Goal: Task Accomplishment & Management: Manage account settings

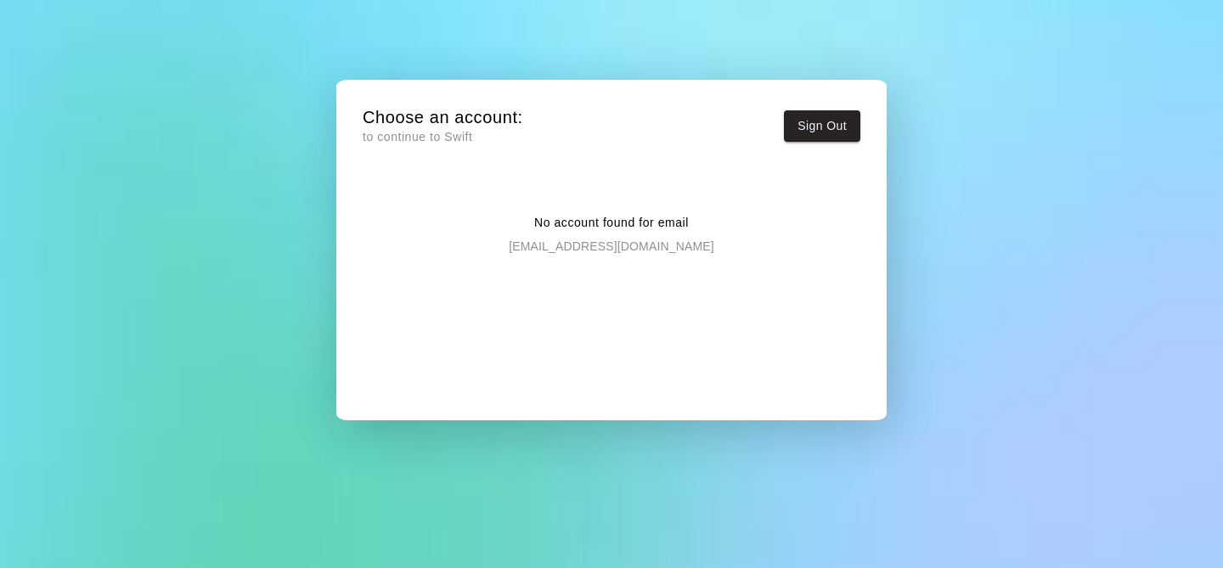
click at [626, 245] on p "[EMAIL_ADDRESS][DOMAIN_NAME]" at bounding box center [611, 243] width 205 height 23
drag, startPoint x: 399, startPoint y: 94, endPoint x: 397, endPoint y: 113, distance: 18.9
click at [398, 100] on div "Choose an account: to continue to Swift Sign Out No account found for email ben…" at bounding box center [611, 263] width 525 height 341
click at [396, 129] on p "to continue to Swift" at bounding box center [443, 137] width 161 height 18
drag, startPoint x: 387, startPoint y: 149, endPoint x: 454, endPoint y: 137, distance: 67.5
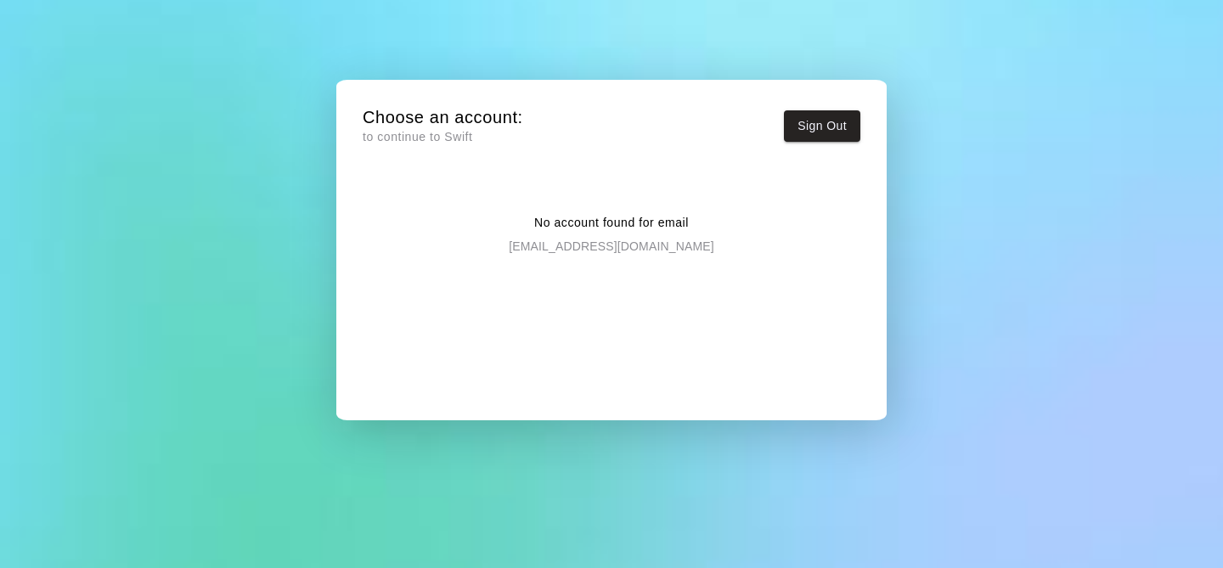
click at [409, 143] on div "Choose an account: to continue to Swift Sign Out" at bounding box center [612, 130] width 498 height 48
click at [827, 129] on button "Sign Out" at bounding box center [822, 125] width 76 height 31
drag, startPoint x: 535, startPoint y: 292, endPoint x: 541, endPoint y: 281, distance: 12.5
click at [535, 290] on div "No account found for email [EMAIL_ADDRESS][DOMAIN_NAME]" at bounding box center [612, 300] width 498 height 226
drag, startPoint x: 541, startPoint y: 281, endPoint x: 481, endPoint y: 212, distance: 92.1
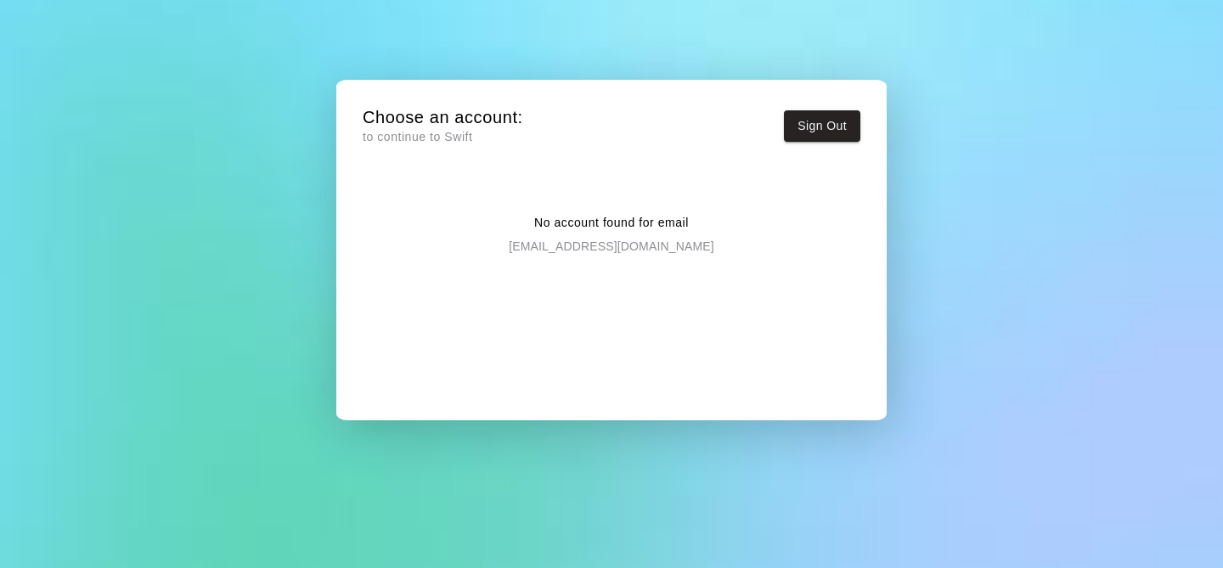
click at [541, 279] on div "No account found for email [EMAIL_ADDRESS][DOMAIN_NAME]" at bounding box center [612, 300] width 498 height 226
drag, startPoint x: 386, startPoint y: 151, endPoint x: 390, endPoint y: 128, distance: 23.2
click at [387, 136] on div "Choose an account: to continue to Swift Sign Out" at bounding box center [612, 130] width 498 height 48
drag, startPoint x: 390, startPoint y: 128, endPoint x: 680, endPoint y: 128, distance: 289.6
click at [399, 127] on div "Choose an account: to continue to Swift" at bounding box center [443, 126] width 161 height 41
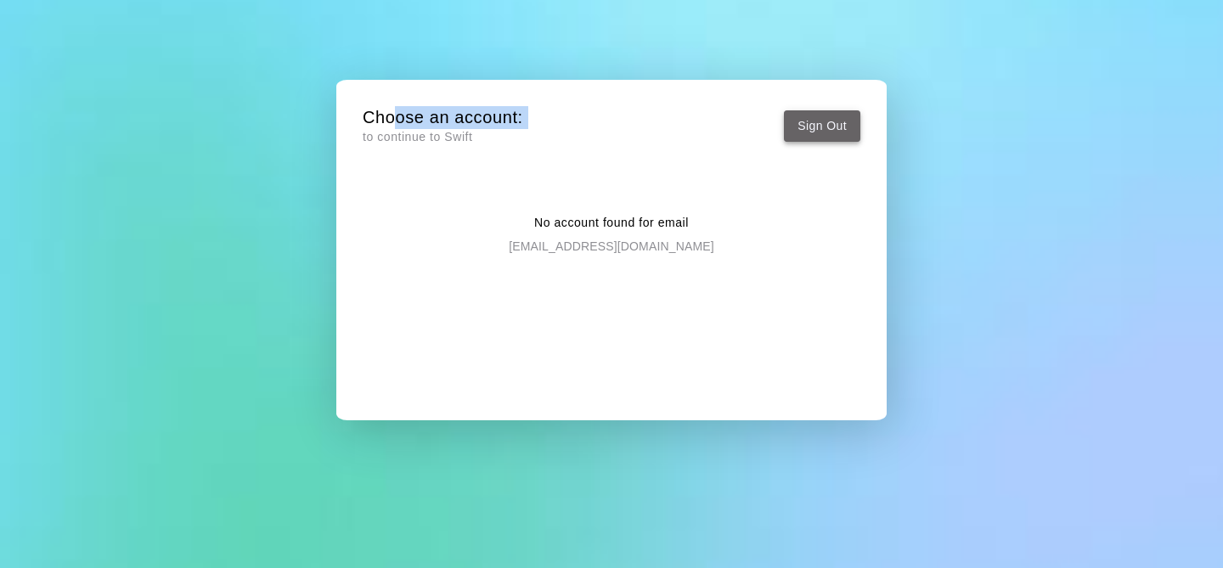
click at [820, 128] on button "Sign Out" at bounding box center [822, 125] width 76 height 31
click at [461, 303] on div "No account found for email [EMAIL_ADDRESS][DOMAIN_NAME]" at bounding box center [612, 300] width 498 height 226
click at [819, 130] on button "Sign Out" at bounding box center [822, 125] width 76 height 31
click at [444, 131] on p "to continue to Swift" at bounding box center [443, 137] width 161 height 18
click at [448, 116] on h5 "Choose an account:" at bounding box center [443, 117] width 161 height 23
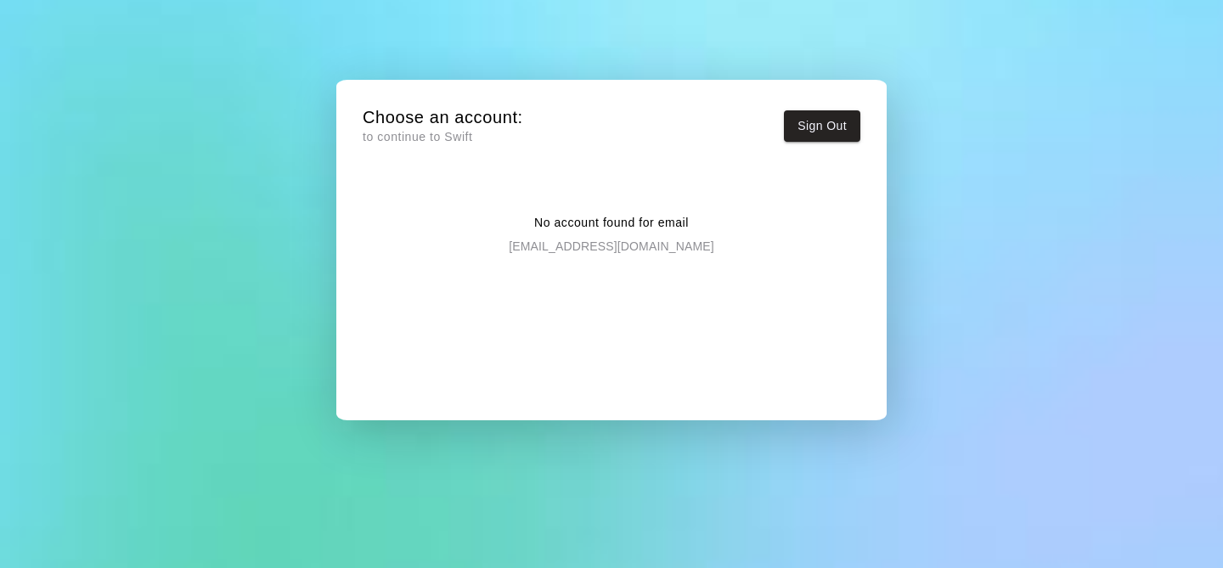
drag, startPoint x: 436, startPoint y: 141, endPoint x: 427, endPoint y: 167, distance: 27.7
click at [436, 141] on p "to continue to Swift" at bounding box center [443, 137] width 161 height 18
drag, startPoint x: 415, startPoint y: 313, endPoint x: 445, endPoint y: 344, distance: 43.2
click at [415, 313] on div "No account found for email [EMAIL_ADDRESS][DOMAIN_NAME]" at bounding box center [612, 300] width 498 height 226
drag, startPoint x: 447, startPoint y: 345, endPoint x: 522, endPoint y: 355, distance: 75.4
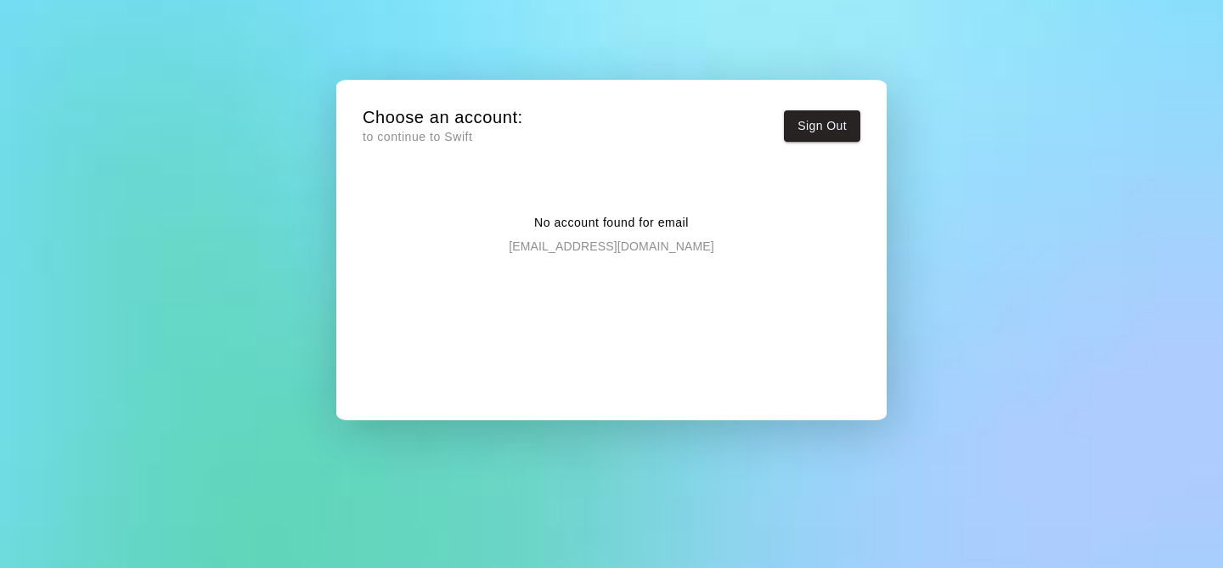
click at [469, 347] on div "No account found for email [EMAIL_ADDRESS][DOMAIN_NAME]" at bounding box center [612, 300] width 498 height 226
drag, startPoint x: 522, startPoint y: 355, endPoint x: 532, endPoint y: 355, distance: 10.2
click at [525, 354] on div "No account found for email [EMAIL_ADDRESS][DOMAIN_NAME]" at bounding box center [612, 300] width 498 height 226
drag, startPoint x: 533, startPoint y: 355, endPoint x: 544, endPoint y: 353, distance: 12.0
click at [543, 354] on div "No account found for email [EMAIL_ADDRESS][DOMAIN_NAME]" at bounding box center [612, 300] width 498 height 226
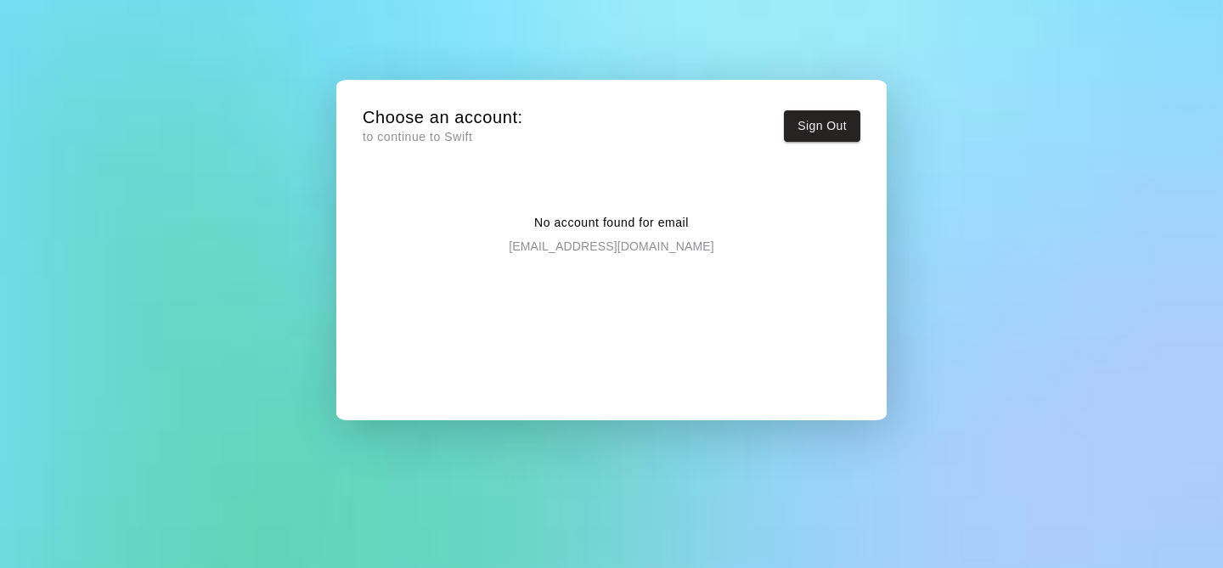
drag, startPoint x: 584, startPoint y: 330, endPoint x: 589, endPoint y: 251, distance: 80.0
click at [584, 330] on div "No account found for email [EMAIL_ADDRESS][DOMAIN_NAME]" at bounding box center [612, 300] width 498 height 226
click at [584, 242] on p "[EMAIL_ADDRESS][DOMAIN_NAME]" at bounding box center [611, 243] width 205 height 23
drag, startPoint x: 578, startPoint y: 230, endPoint x: 763, endPoint y: 228, distance: 185.2
click at [588, 229] on p "No account found for email" at bounding box center [611, 223] width 155 height 18
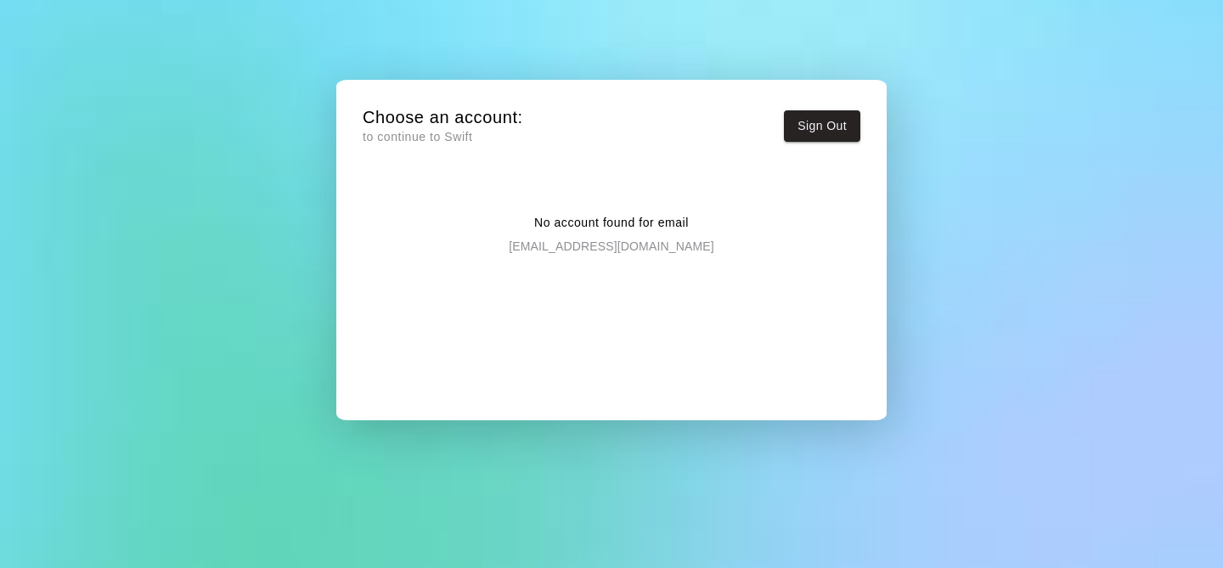
click at [776, 228] on div "No account found for email [EMAIL_ADDRESS][DOMAIN_NAME]" at bounding box center [612, 221] width 498 height 68
click at [811, 118] on button "Sign Out" at bounding box center [822, 125] width 76 height 31
